Goal: Check status: Check status

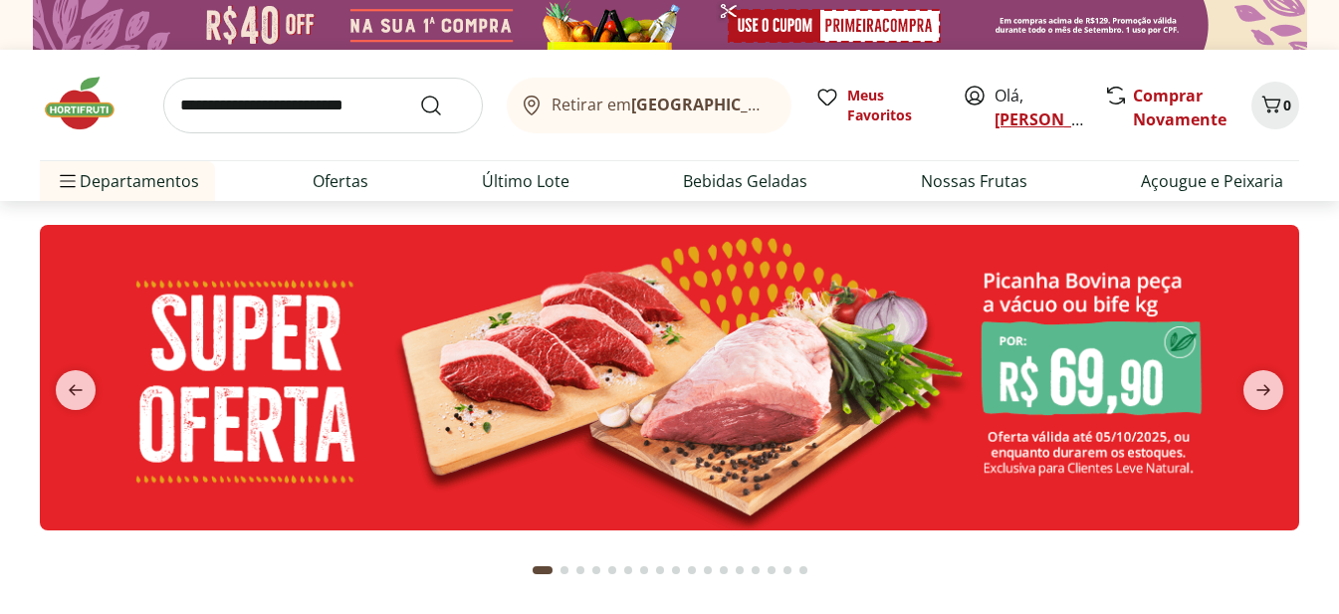
click at [1023, 113] on link "[PERSON_NAME]" at bounding box center [1059, 120] width 129 height 22
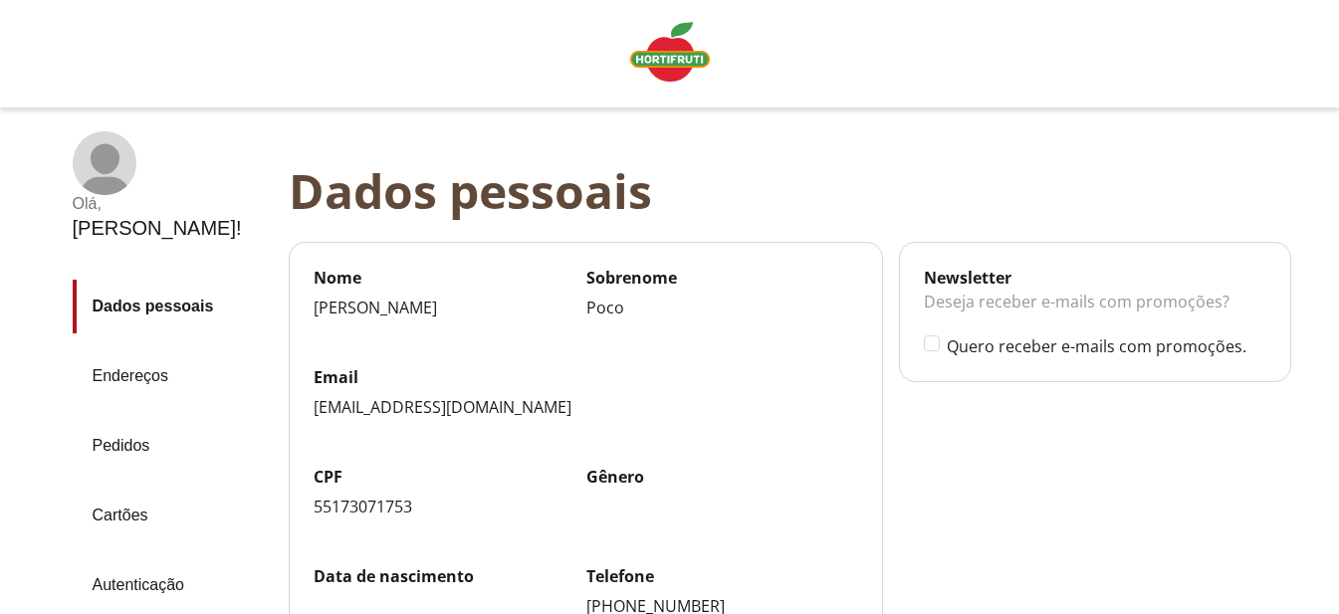
click at [137, 419] on link "Pedidos" at bounding box center [173, 446] width 200 height 54
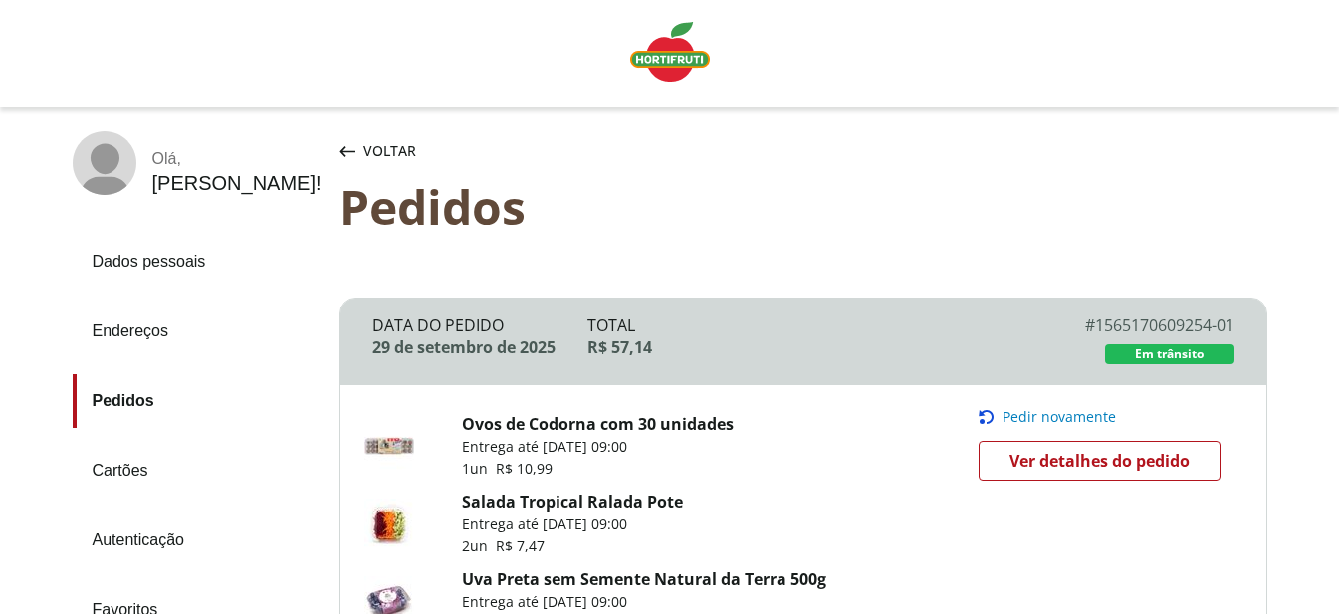
click at [1128, 465] on span "Ver detalhes do pedido" at bounding box center [1100, 461] width 180 height 30
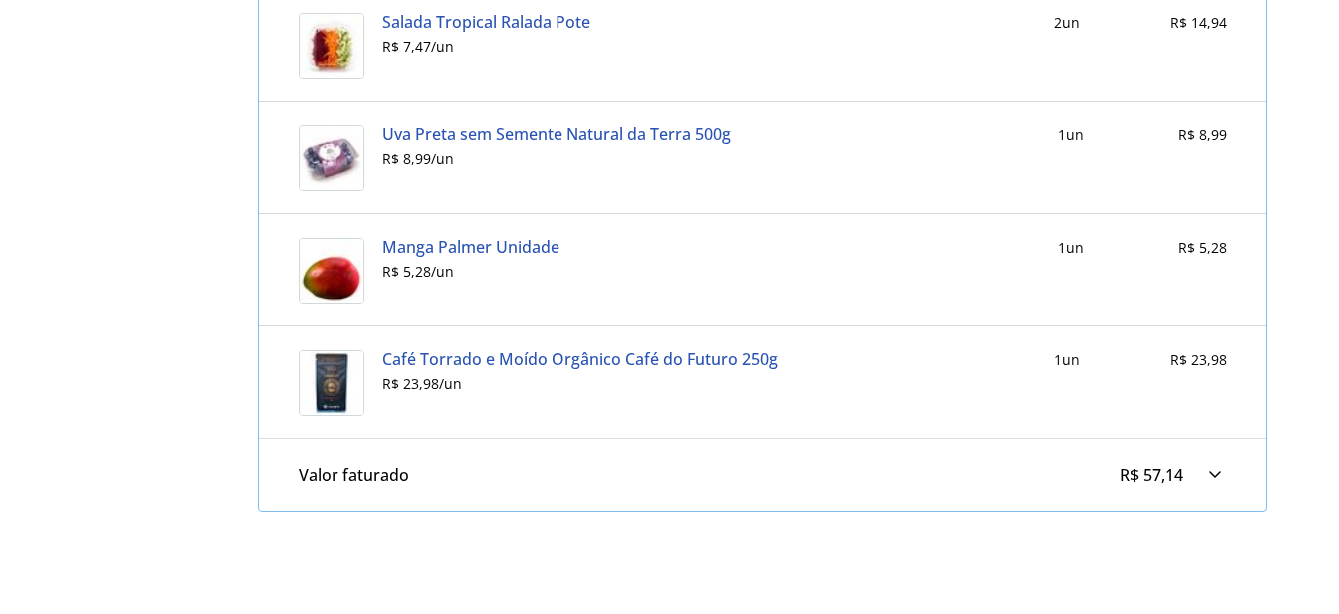
scroll to position [1095, 0]
